Goal: Browse casually

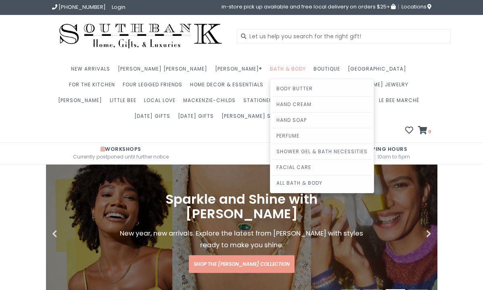
click at [270, 71] on link "Bath & Body" at bounding box center [290, 71] width 40 height 16
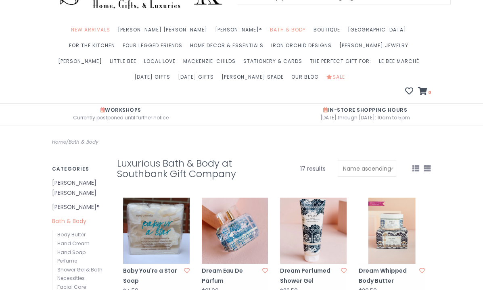
scroll to position [40, 0]
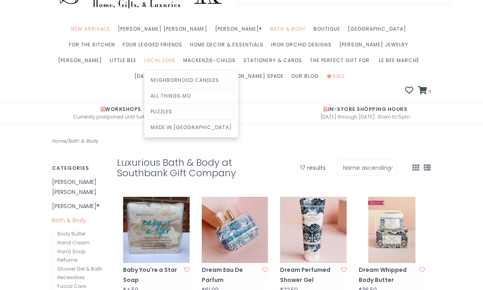
click at [179, 55] on link "Local Love" at bounding box center [161, 63] width 35 height 16
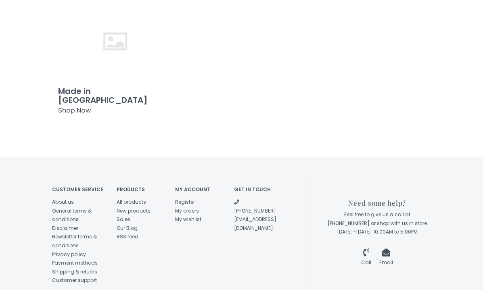
scroll to position [332, 0]
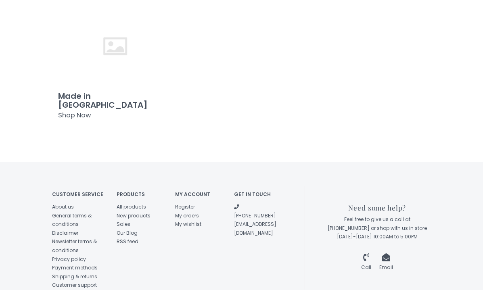
click at [86, 111] on span "Shop Now" at bounding box center [74, 115] width 33 height 9
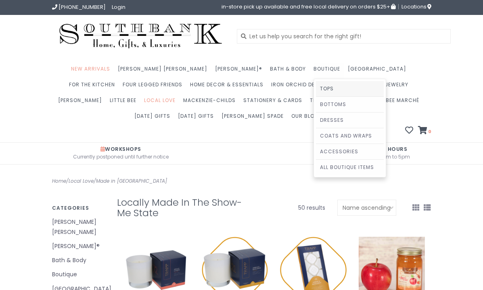
click at [316, 89] on link "Tops" at bounding box center [350, 88] width 68 height 15
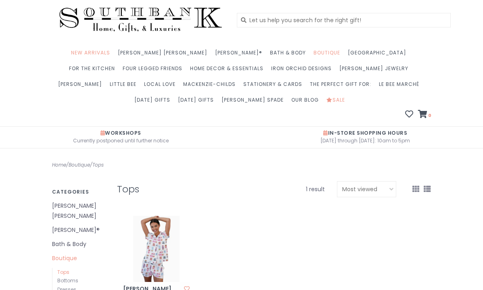
scroll to position [16, 0]
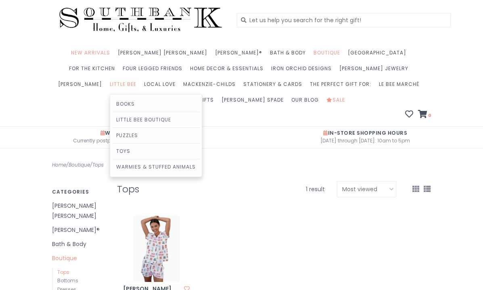
click at [140, 79] on link "Little Bee" at bounding box center [125, 87] width 31 height 16
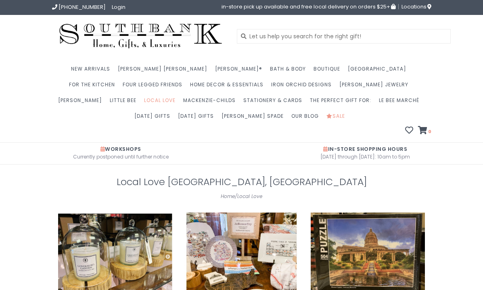
scroll to position [332, 0]
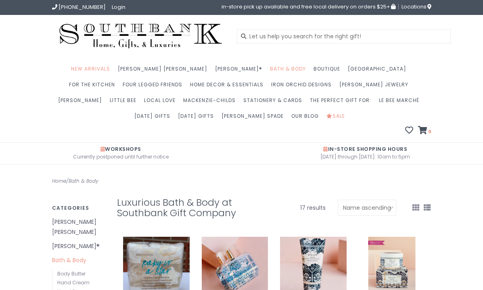
scroll to position [40, 0]
